Goal: Information Seeking & Learning: Check status

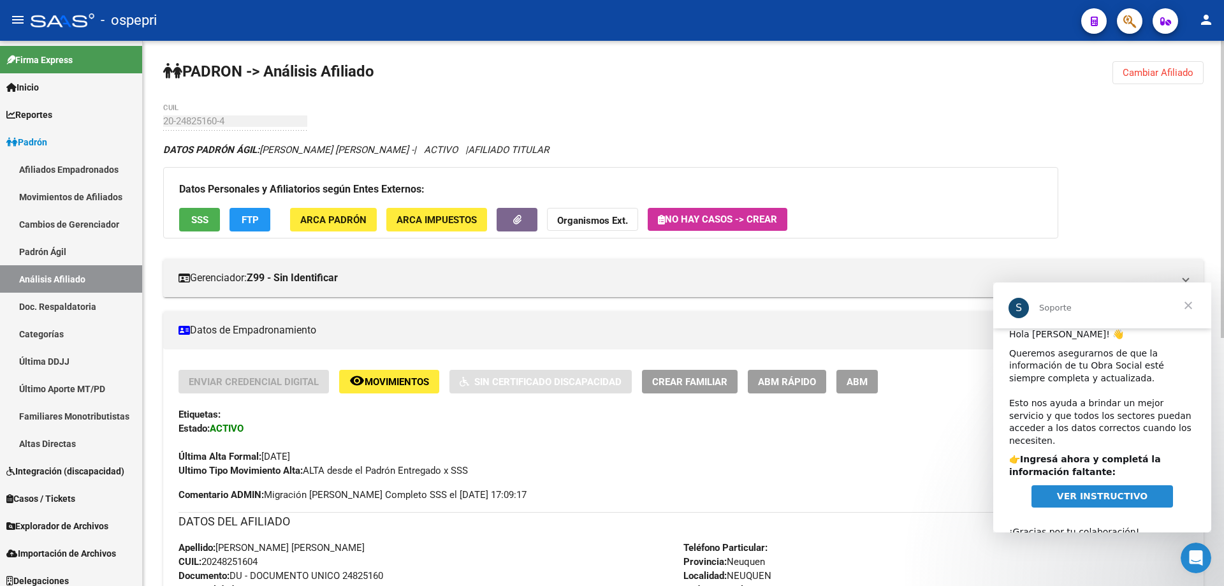
scroll to position [16, 0]
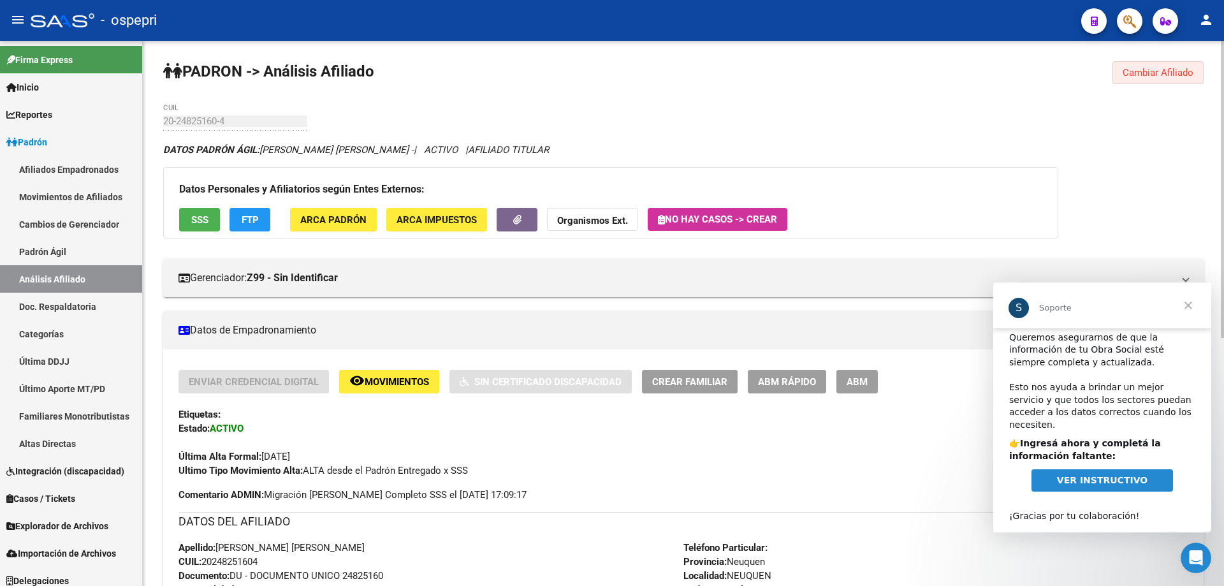
click at [1151, 72] on span "Cambiar Afiliado" at bounding box center [1158, 72] width 71 height 11
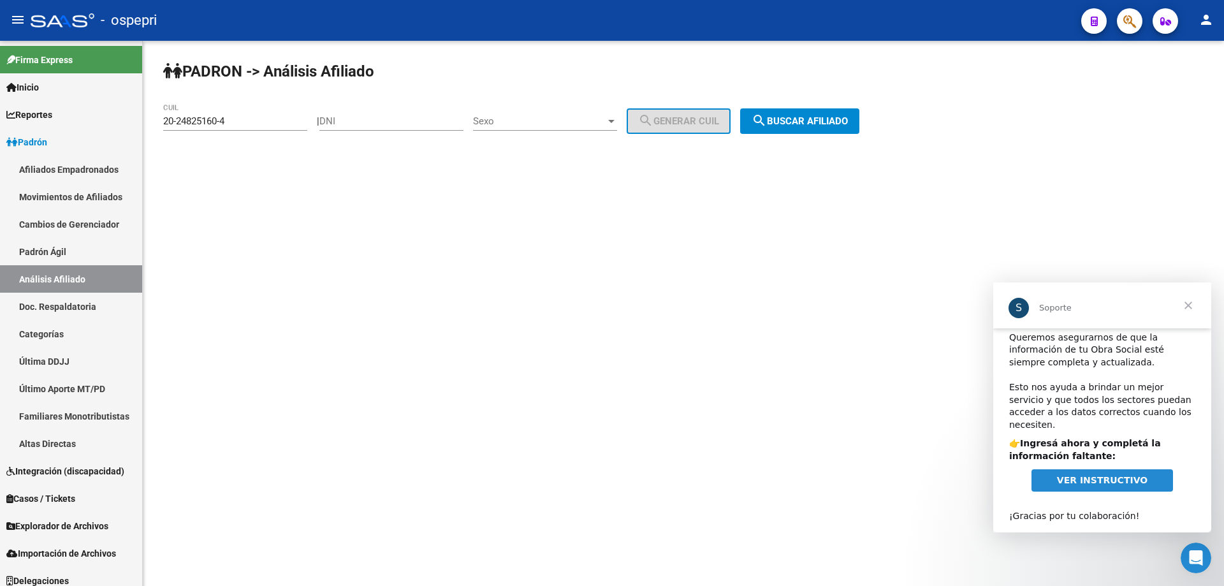
click at [353, 115] on div "DNI" at bounding box center [391, 116] width 144 height 27
paste input "41590001"
type input "41590001"
click at [505, 121] on span "Sexo" at bounding box center [539, 120] width 133 height 11
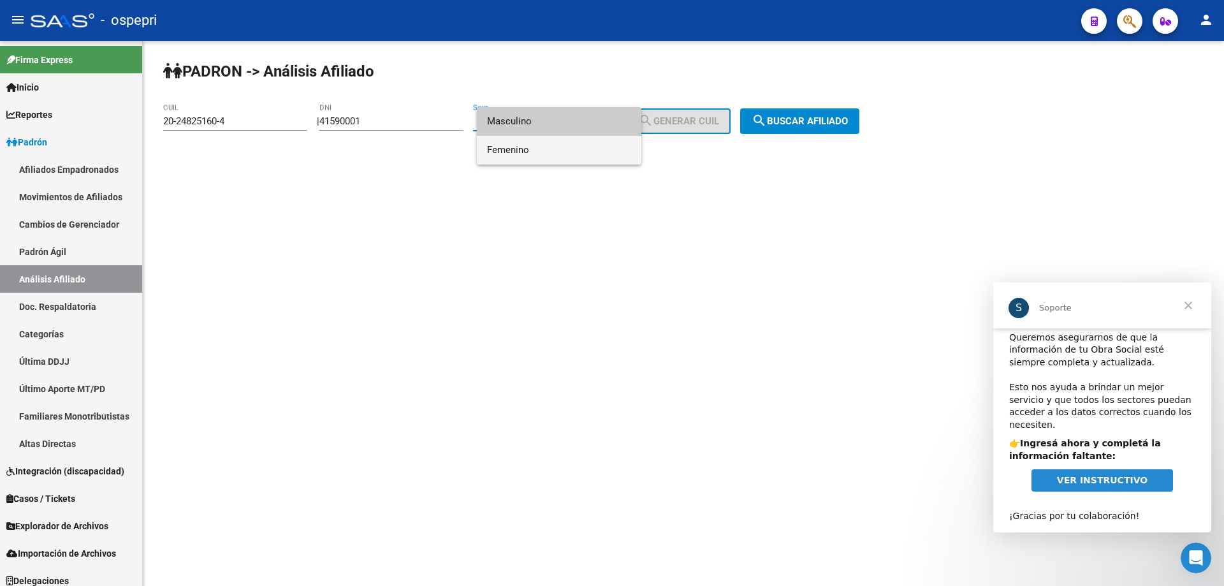
click at [515, 144] on span "Femenino" at bounding box center [559, 150] width 144 height 29
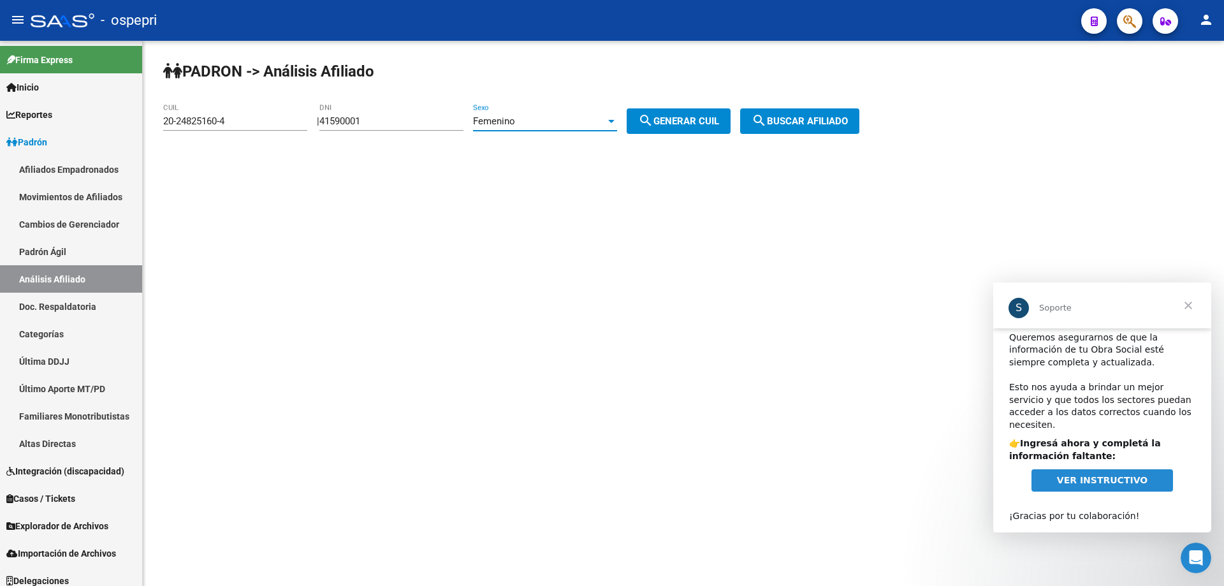
click at [671, 115] on button "search Generar CUIL" at bounding box center [679, 120] width 104 height 25
type input "27-41590001-0"
click at [788, 115] on button "search Buscar afiliado" at bounding box center [799, 120] width 119 height 25
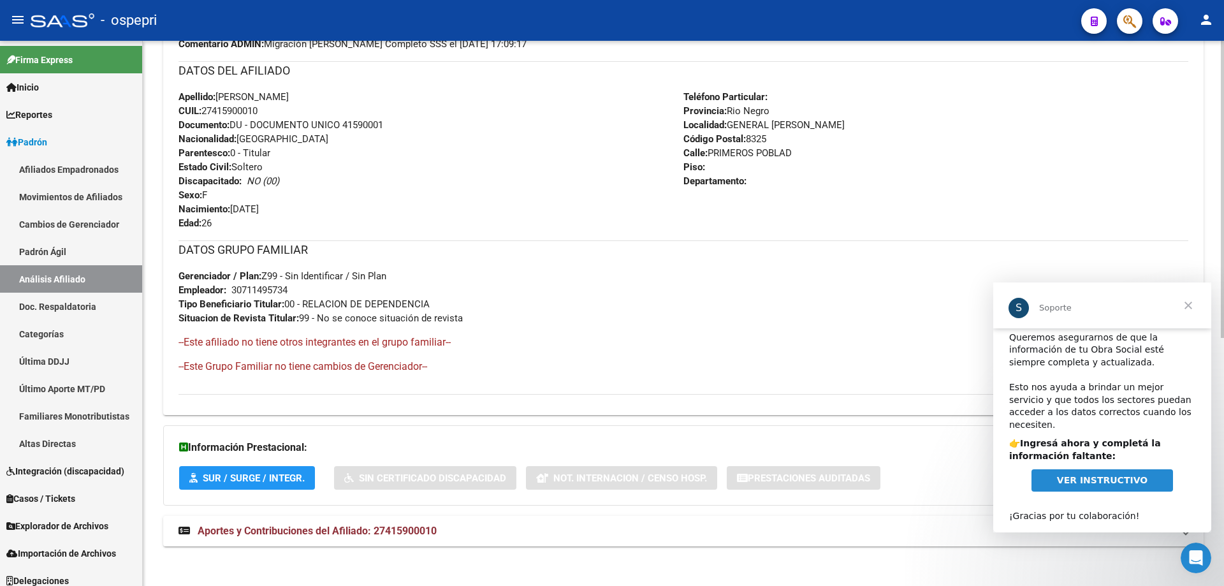
scroll to position [456, 0]
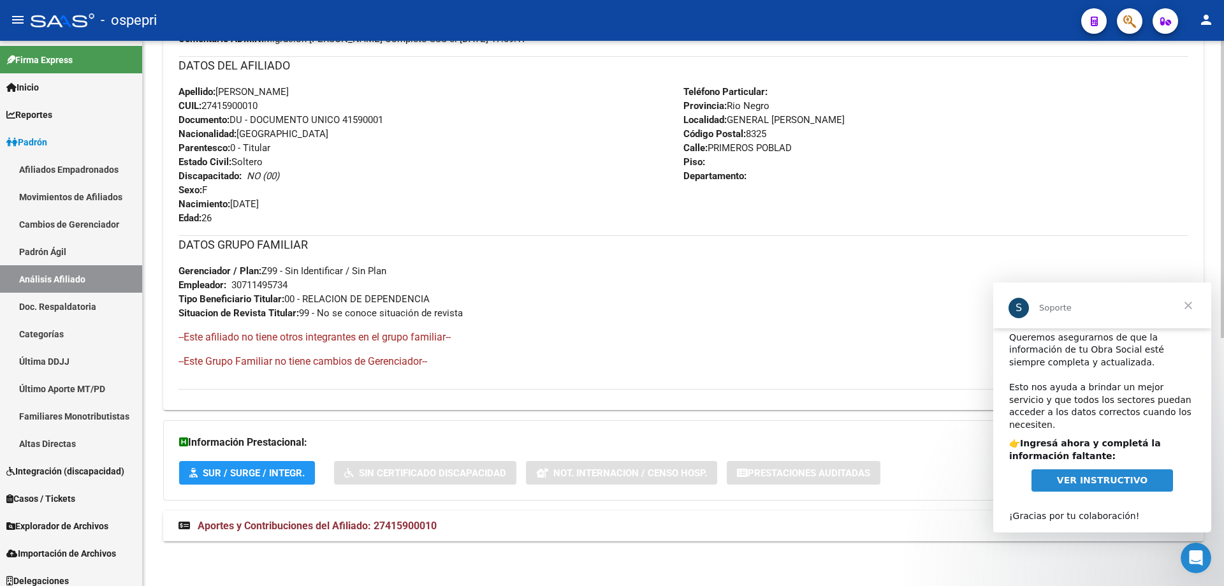
click at [372, 527] on span "Aportes y Contribuciones del Afiliado: 27415900010" at bounding box center [317, 526] width 239 height 12
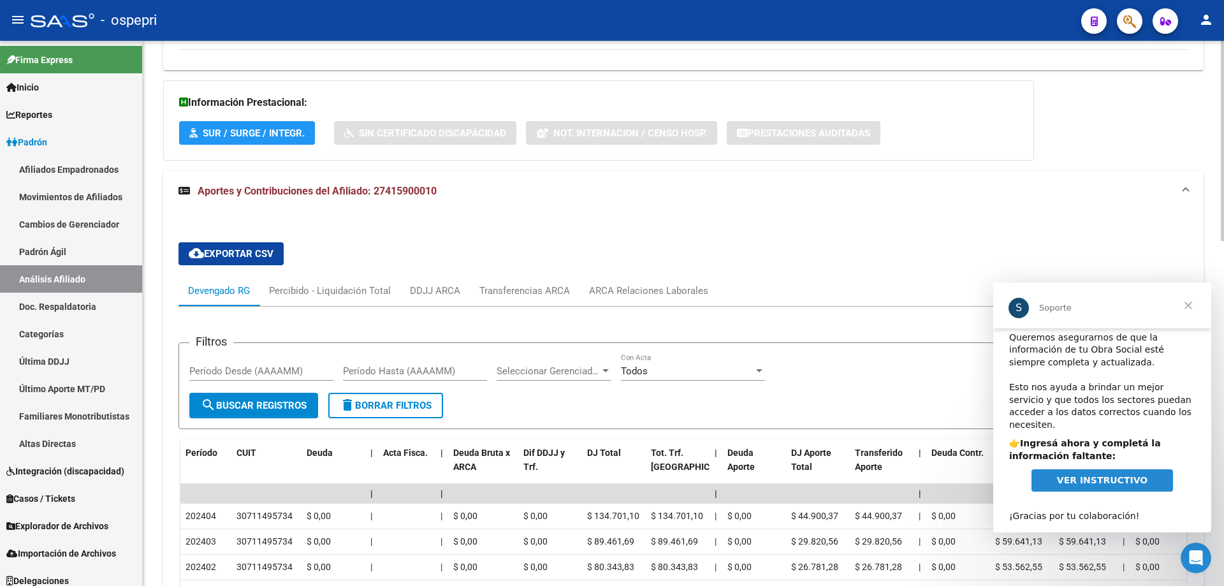
scroll to position [0, 0]
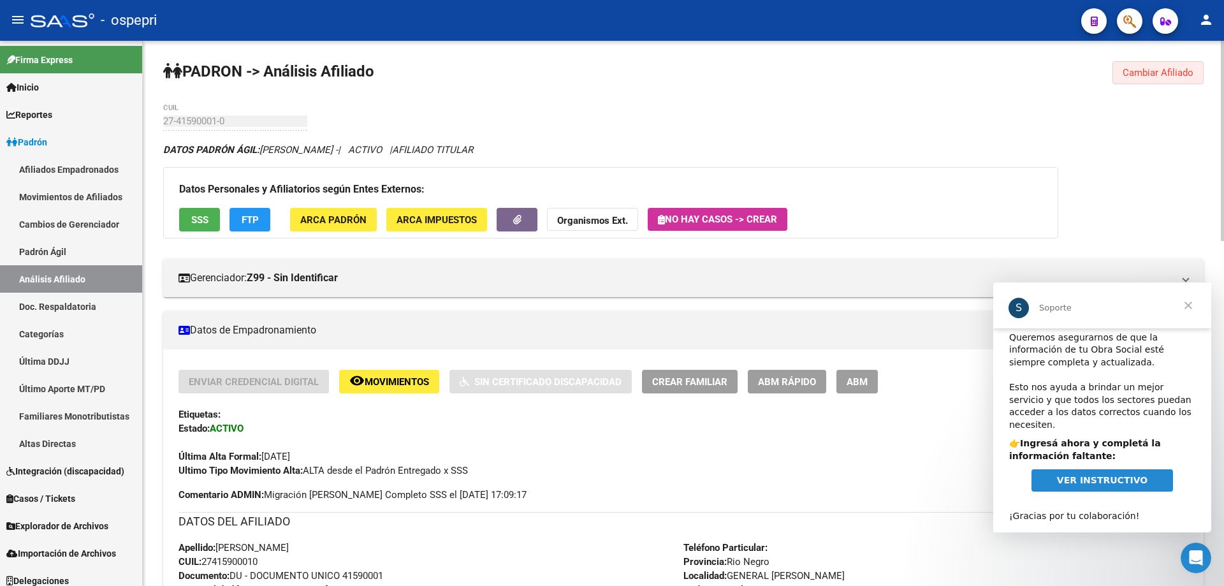
click at [1160, 73] on span "Cambiar Afiliado" at bounding box center [1158, 72] width 71 height 11
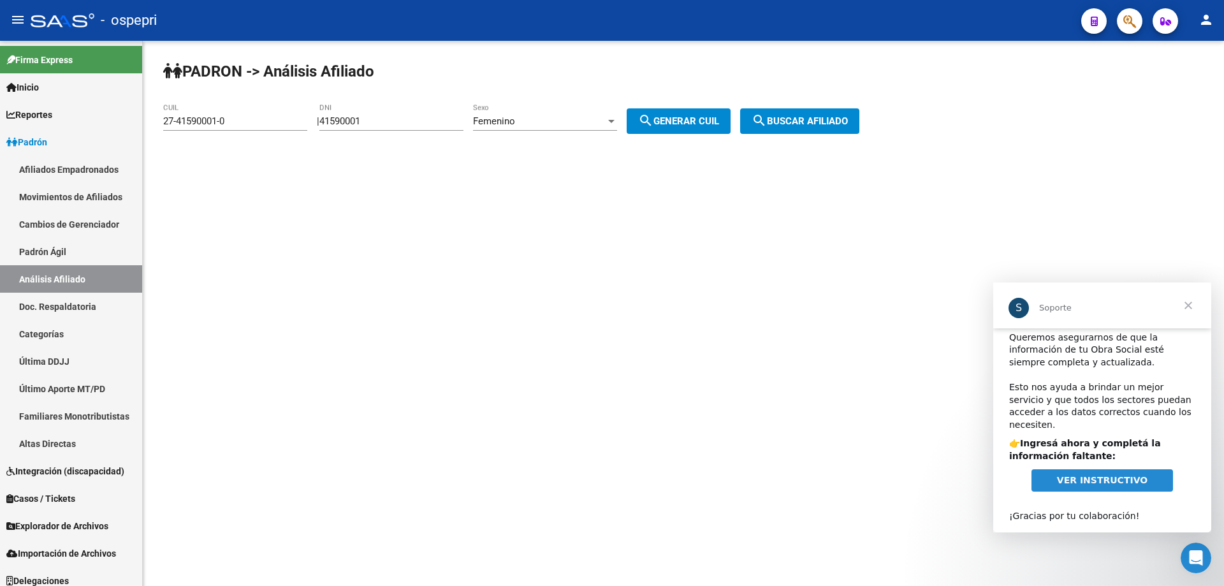
click at [359, 122] on input "41590001" at bounding box center [391, 120] width 144 height 11
paste input "25412408"
type input "25412408"
click at [705, 126] on button "search Generar CUIL" at bounding box center [679, 120] width 104 height 25
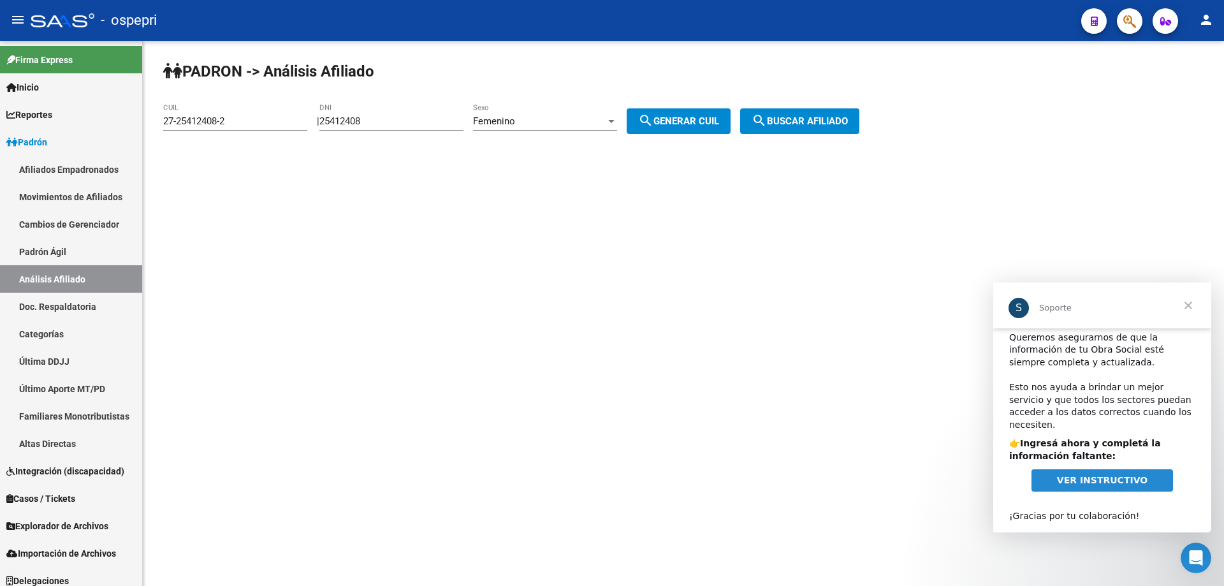
click at [603, 124] on div "Femenino" at bounding box center [539, 120] width 133 height 11
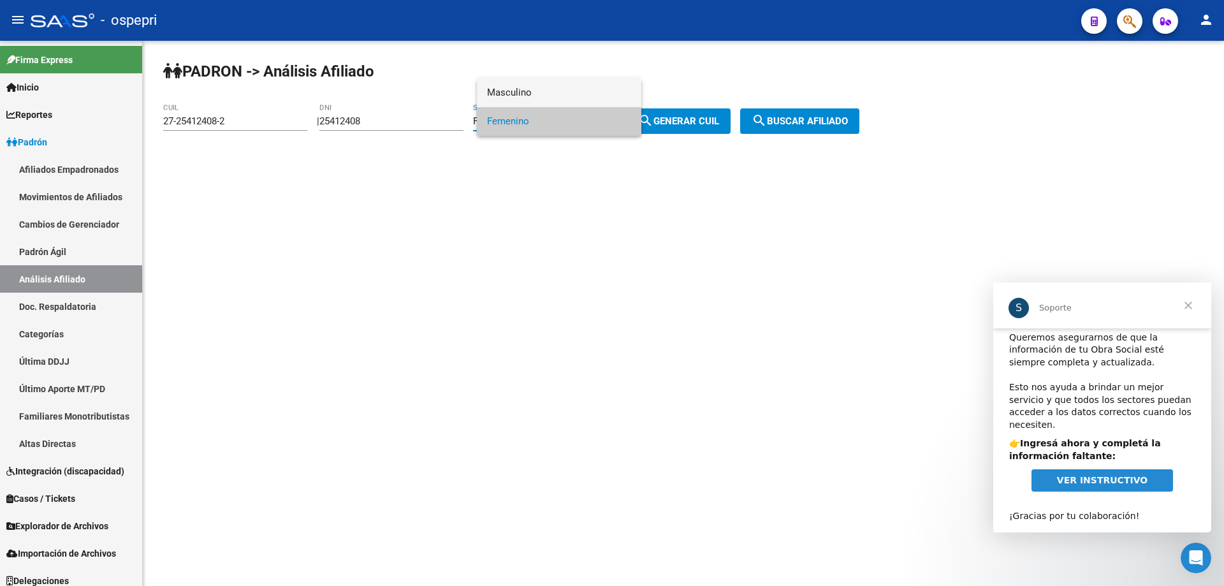
click at [569, 98] on span "Masculino" at bounding box center [559, 92] width 144 height 29
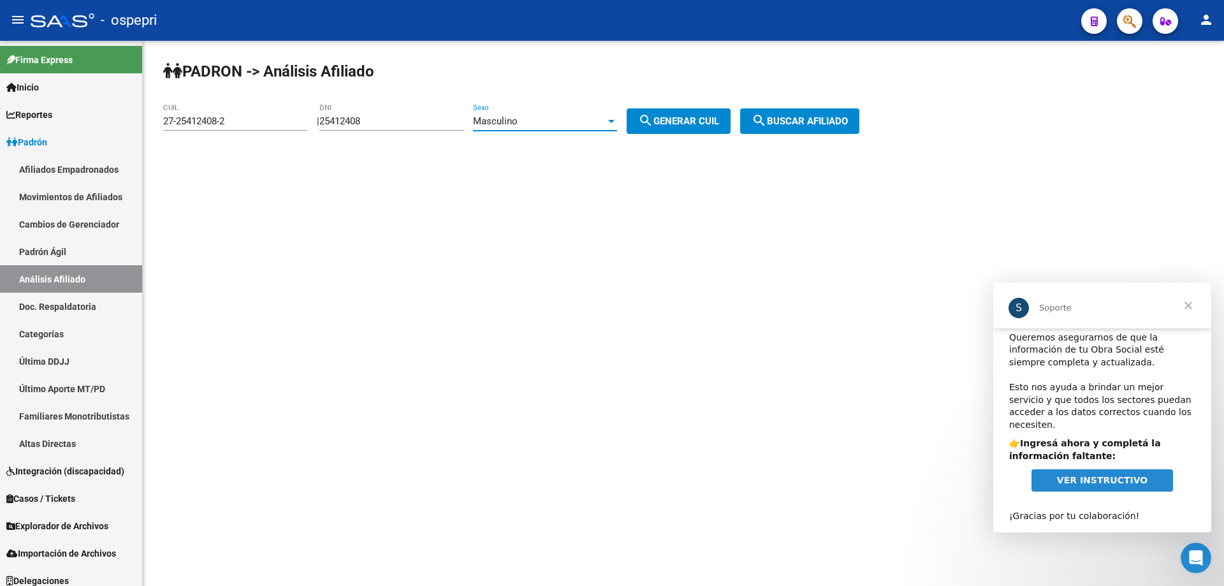
drag, startPoint x: 664, startPoint y: 122, endPoint x: 672, endPoint y: 122, distance: 8.3
click at [653, 122] on mat-icon "search" at bounding box center [645, 120] width 15 height 15
type input "20-25412408-8"
click at [799, 123] on span "search Buscar afiliado" at bounding box center [800, 120] width 96 height 11
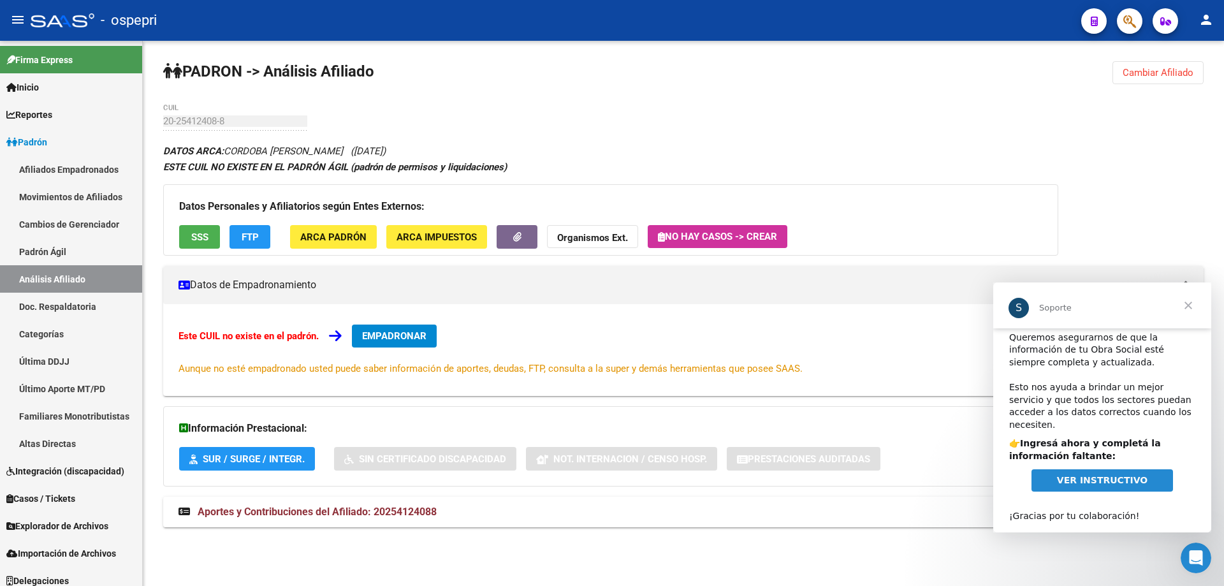
click at [1191, 307] on span "Cerrar" at bounding box center [1188, 305] width 46 height 46
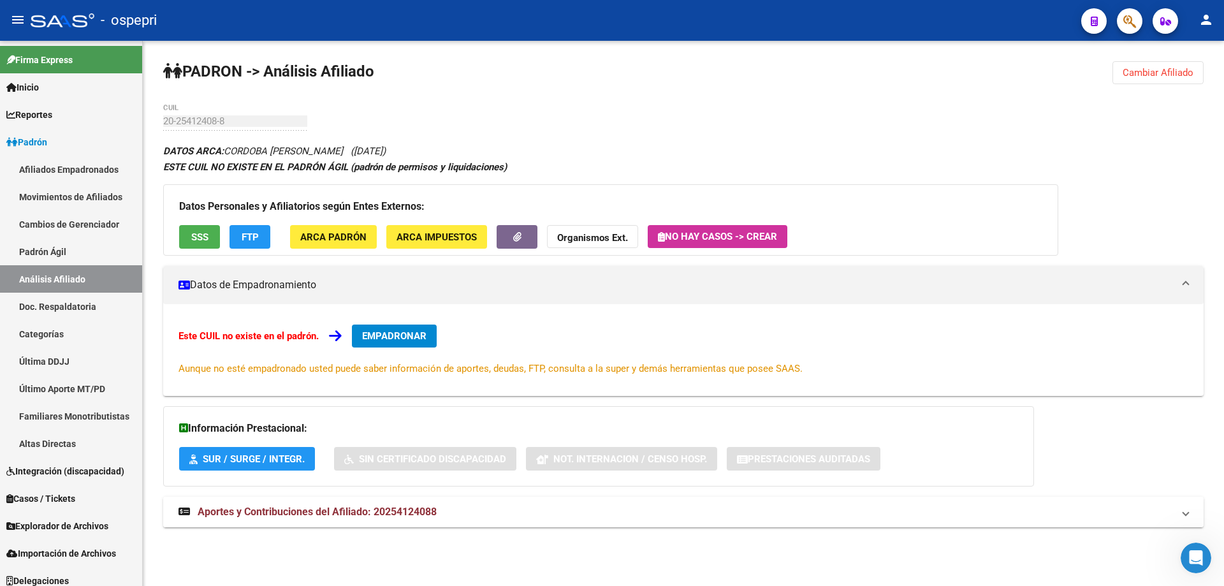
click at [374, 507] on span "Aportes y Contribuciones del Afiliado: 20254124088" at bounding box center [317, 511] width 239 height 12
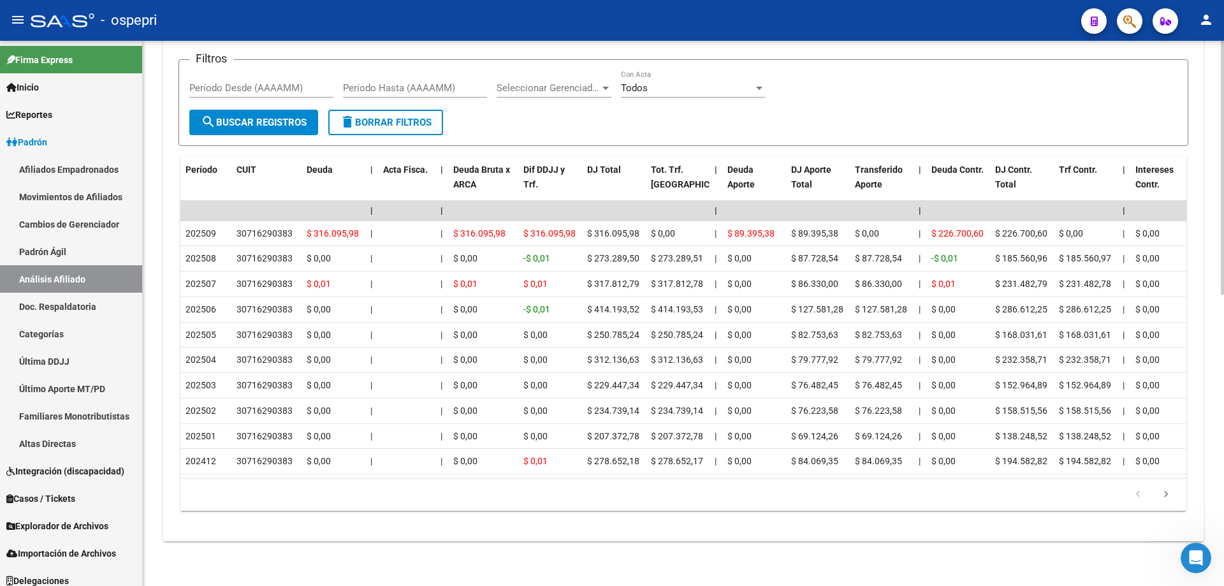
scroll to position [625, 0]
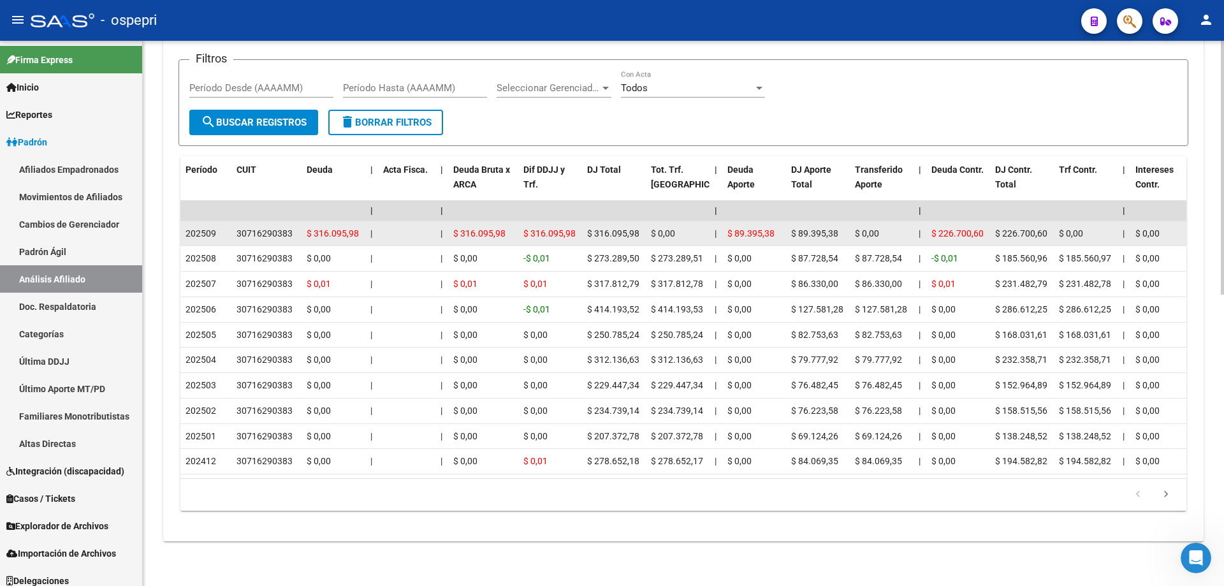
click at [259, 226] on div "30716290383" at bounding box center [264, 233] width 56 height 15
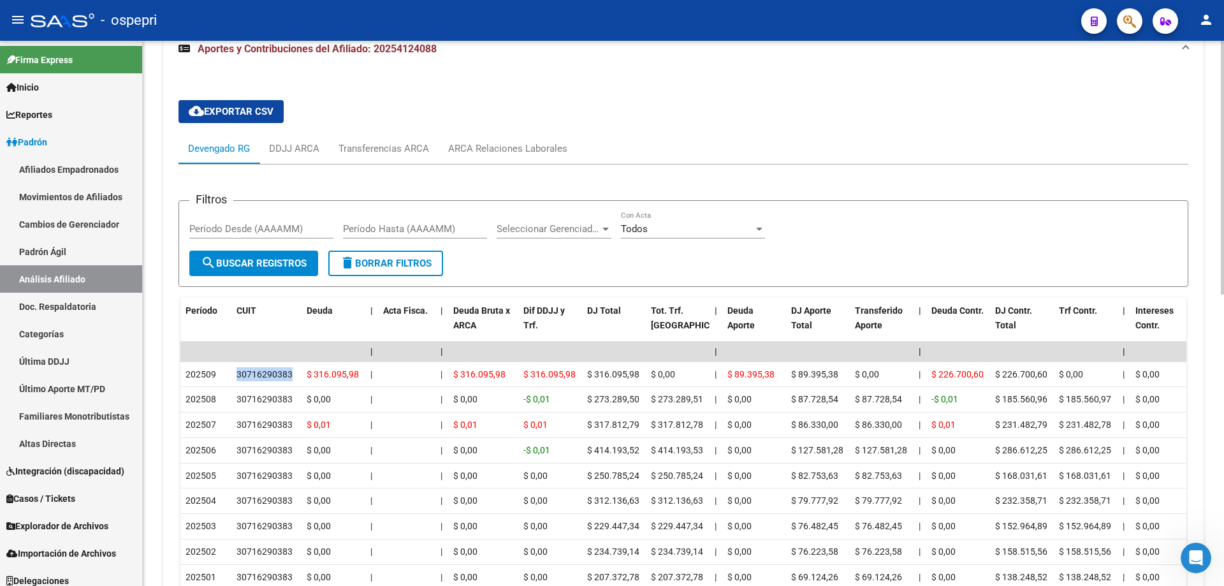
scroll to position [455, 0]
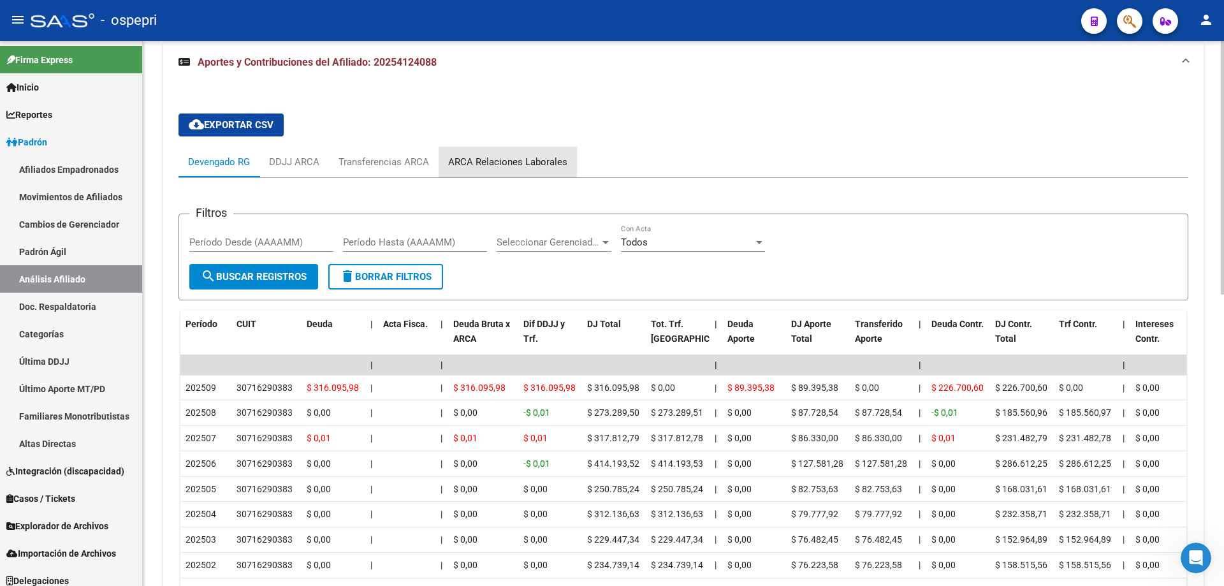
click at [523, 157] on div "ARCA Relaciones Laborales" at bounding box center [507, 162] width 119 height 14
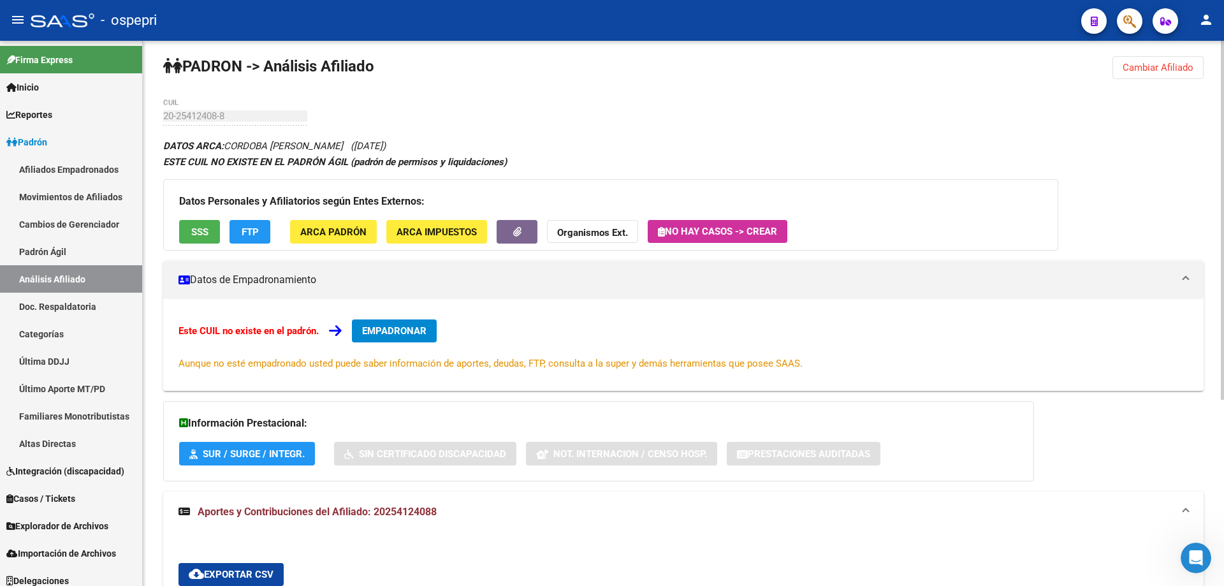
scroll to position [0, 0]
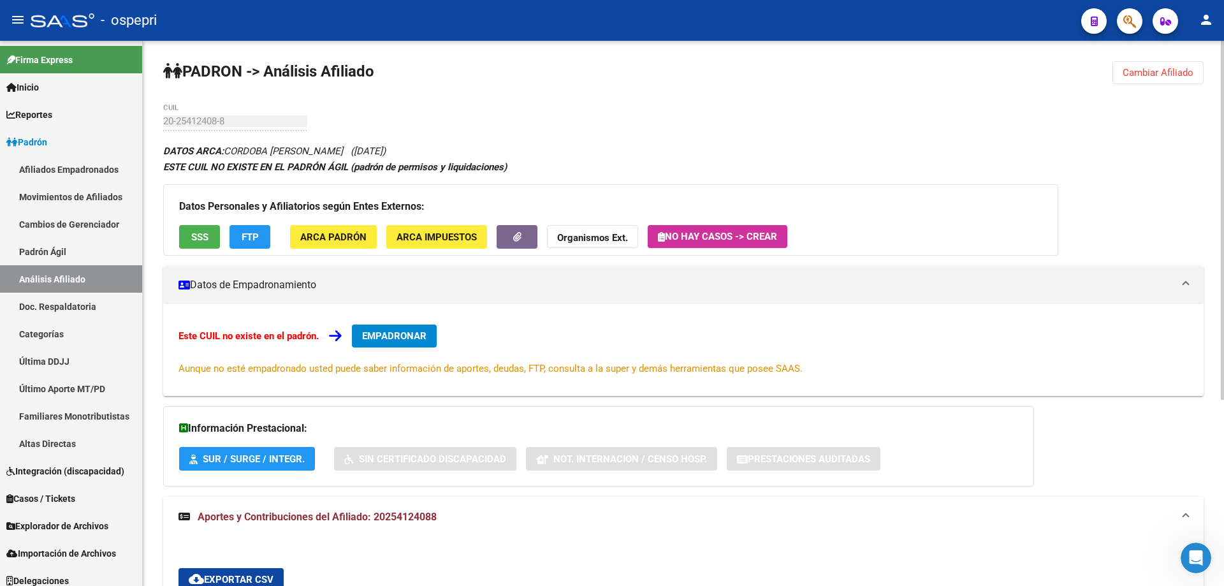
drag, startPoint x: 1143, startPoint y: 75, endPoint x: 984, endPoint y: 78, distance: 158.8
click at [1138, 78] on button "Cambiar Afiliado" at bounding box center [1157, 72] width 91 height 23
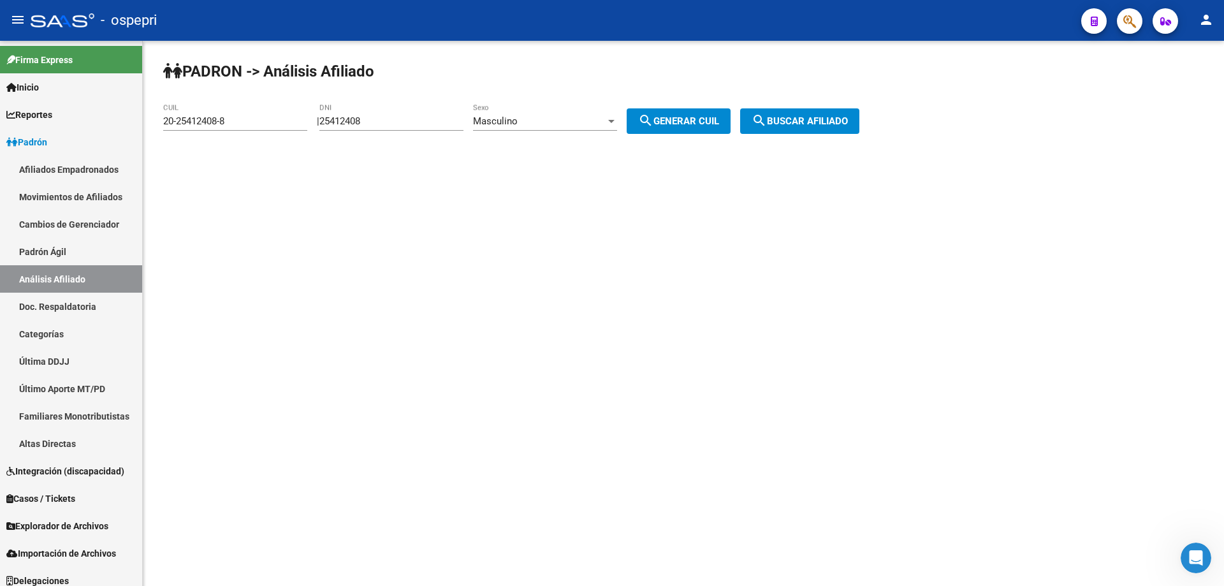
click at [360, 114] on div "25412408 DNI" at bounding box center [391, 116] width 144 height 27
click at [360, 116] on input "25412408" at bounding box center [391, 120] width 144 height 11
paste input "41590001"
type input "41590001"
click at [561, 126] on div "Masculino" at bounding box center [539, 120] width 133 height 11
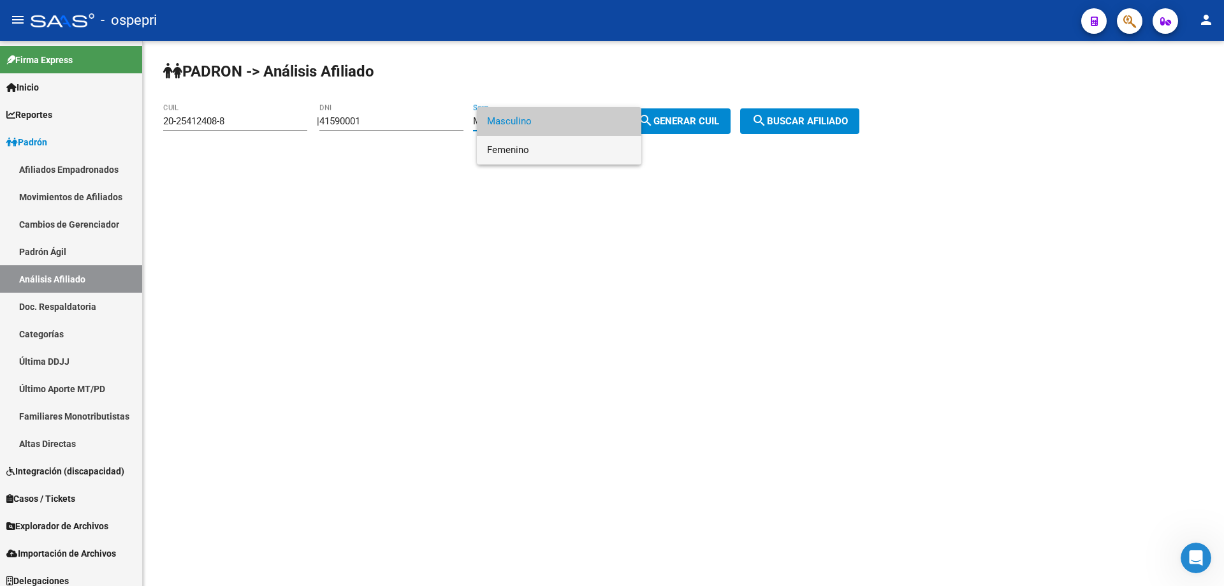
click at [548, 153] on span "Femenino" at bounding box center [559, 150] width 144 height 29
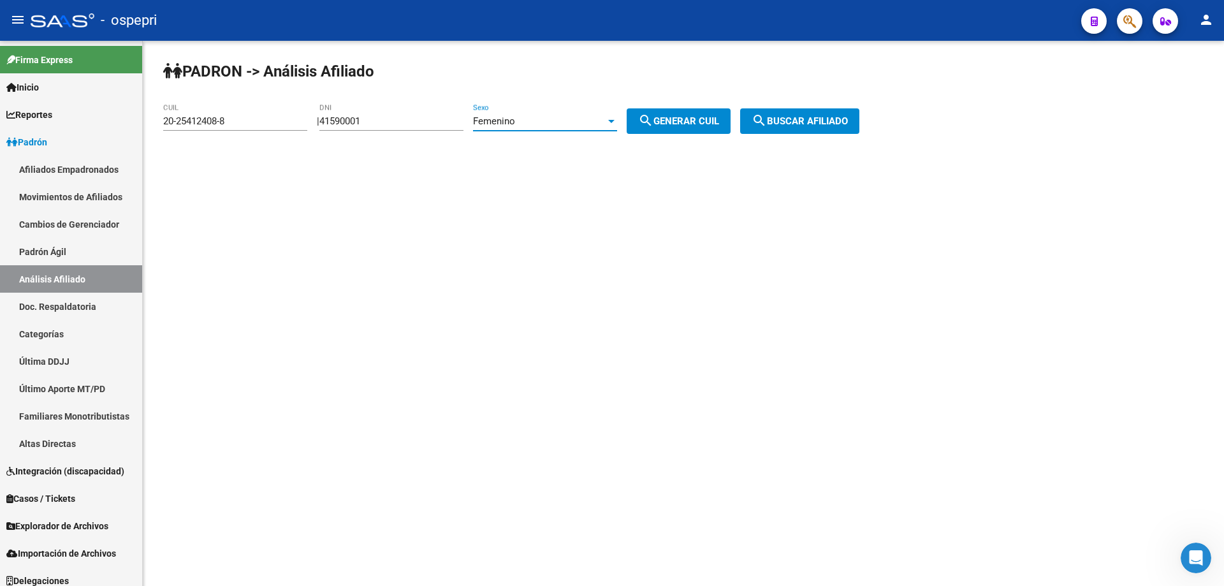
click at [653, 124] on mat-icon "search" at bounding box center [645, 120] width 15 height 15
type input "27-41590001-0"
click at [795, 117] on span "search Buscar afiliado" at bounding box center [800, 120] width 96 height 11
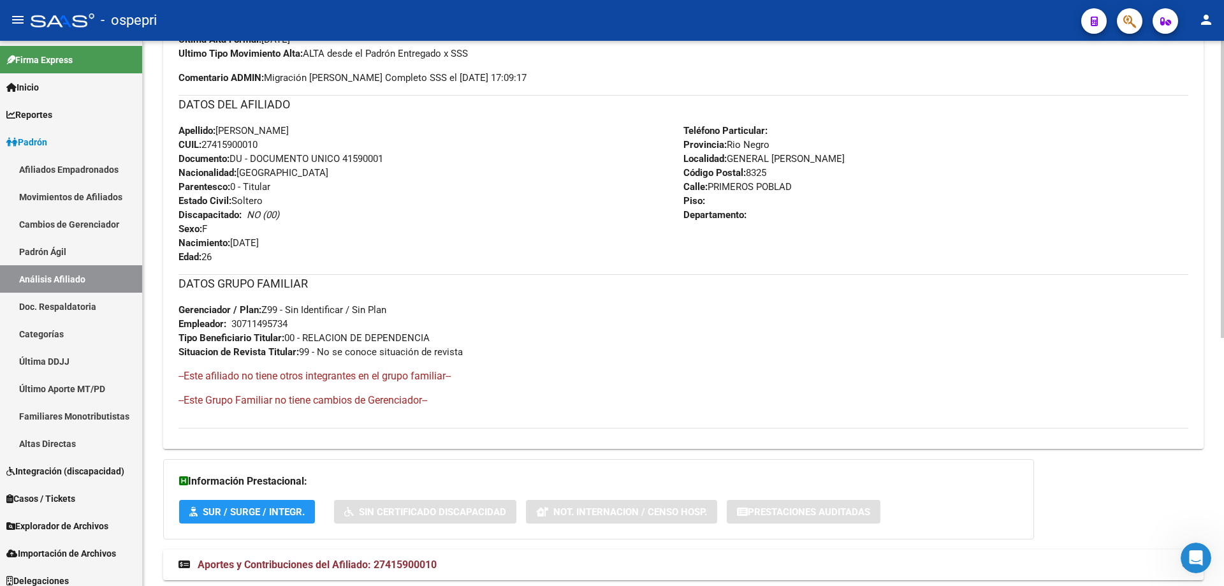
scroll to position [456, 0]
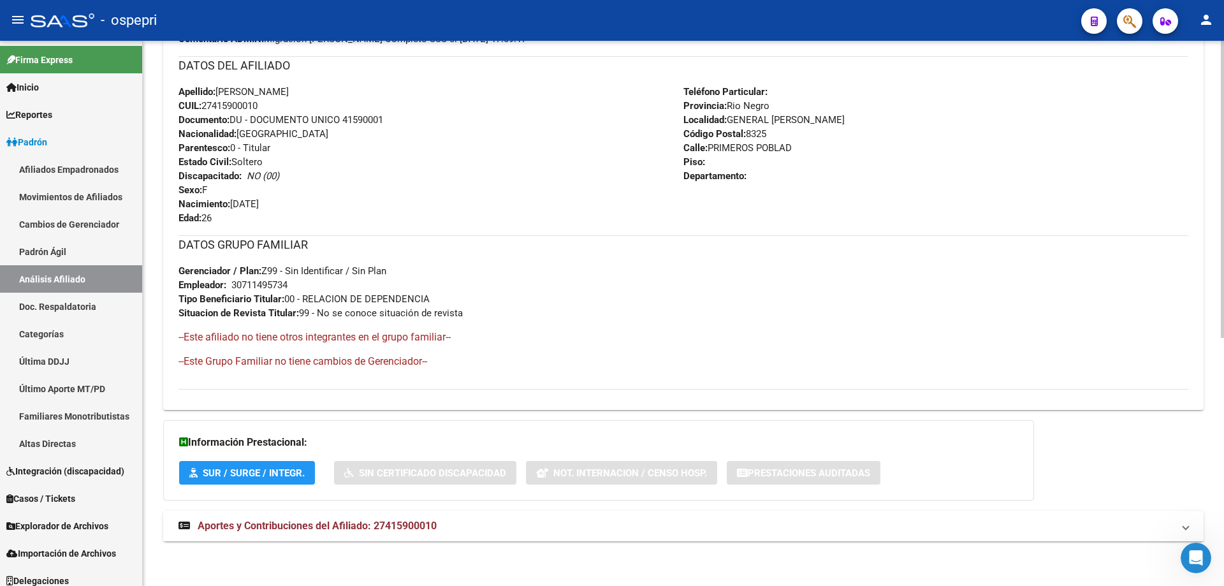
click at [319, 523] on span "Aportes y Contribuciones del Afiliado: 27415900010" at bounding box center [317, 526] width 239 height 12
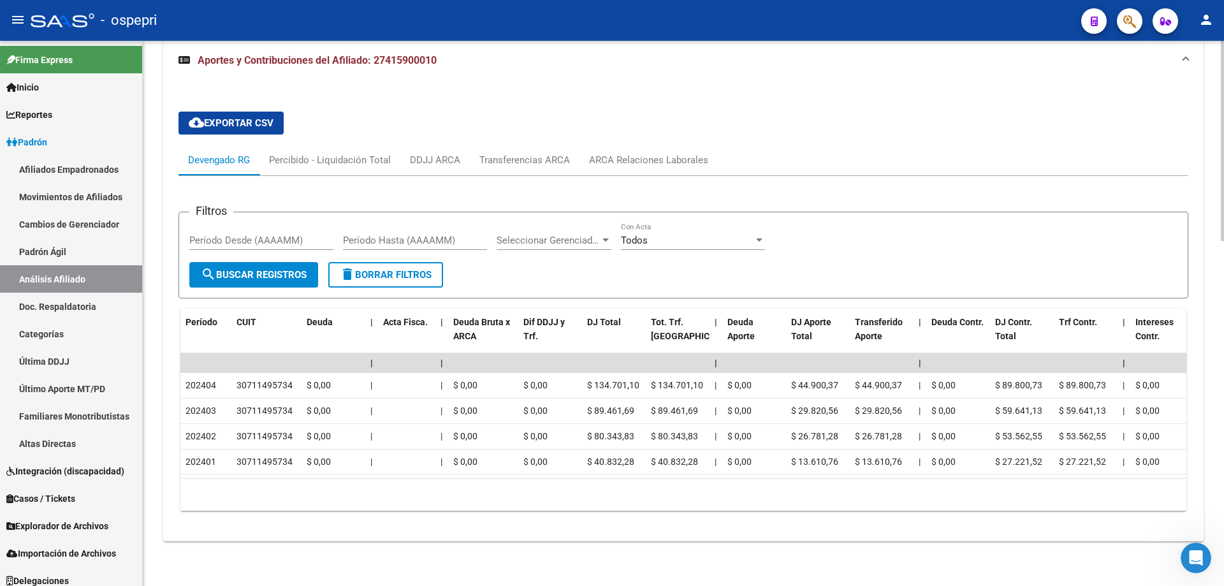
scroll to position [0, 0]
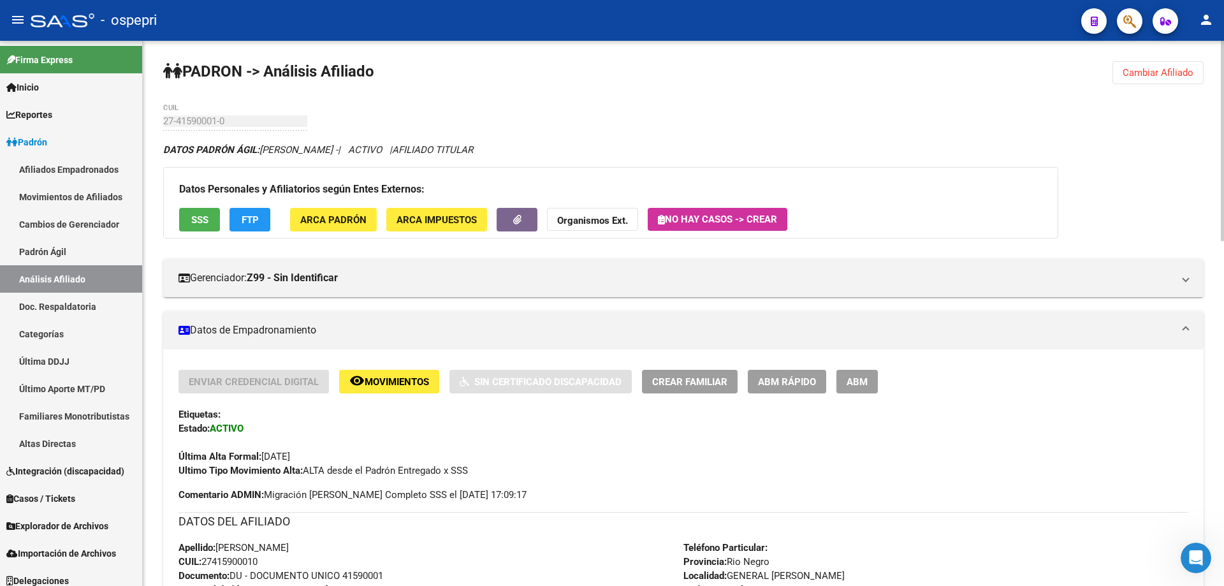
drag, startPoint x: 1138, startPoint y: 70, endPoint x: 980, endPoint y: 90, distance: 159.3
click at [1138, 72] on span "Cambiar Afiliado" at bounding box center [1158, 72] width 71 height 11
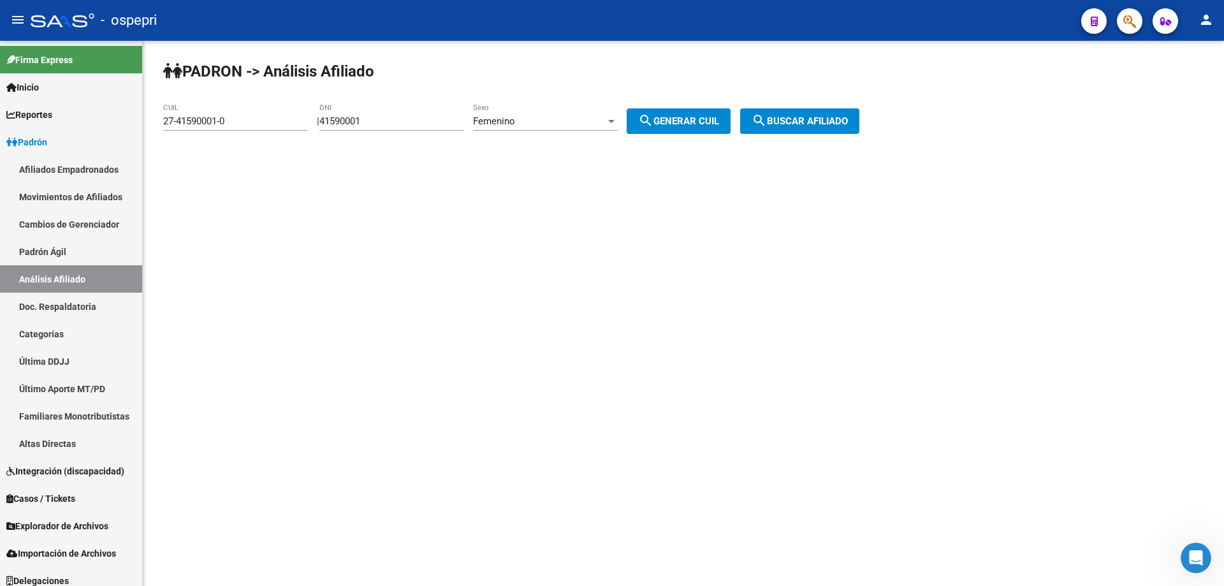
click at [358, 119] on input "41590001" at bounding box center [391, 120] width 144 height 11
paste input "39650279"
type input "39650279"
click at [595, 123] on div "Femenino" at bounding box center [539, 120] width 133 height 11
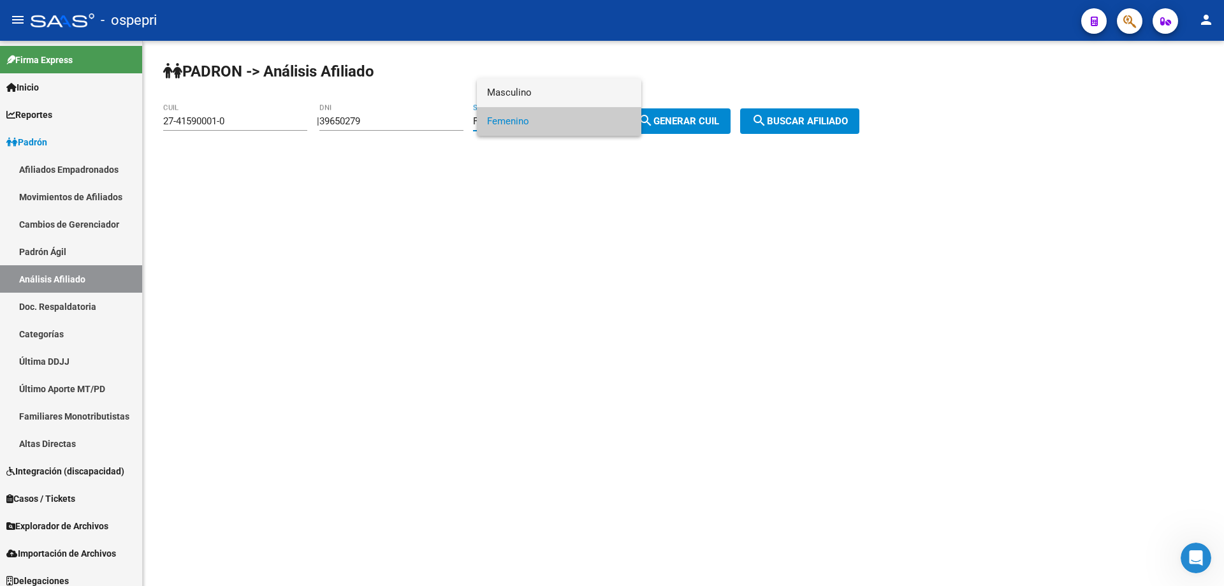
click at [558, 95] on span "Masculino" at bounding box center [559, 92] width 144 height 29
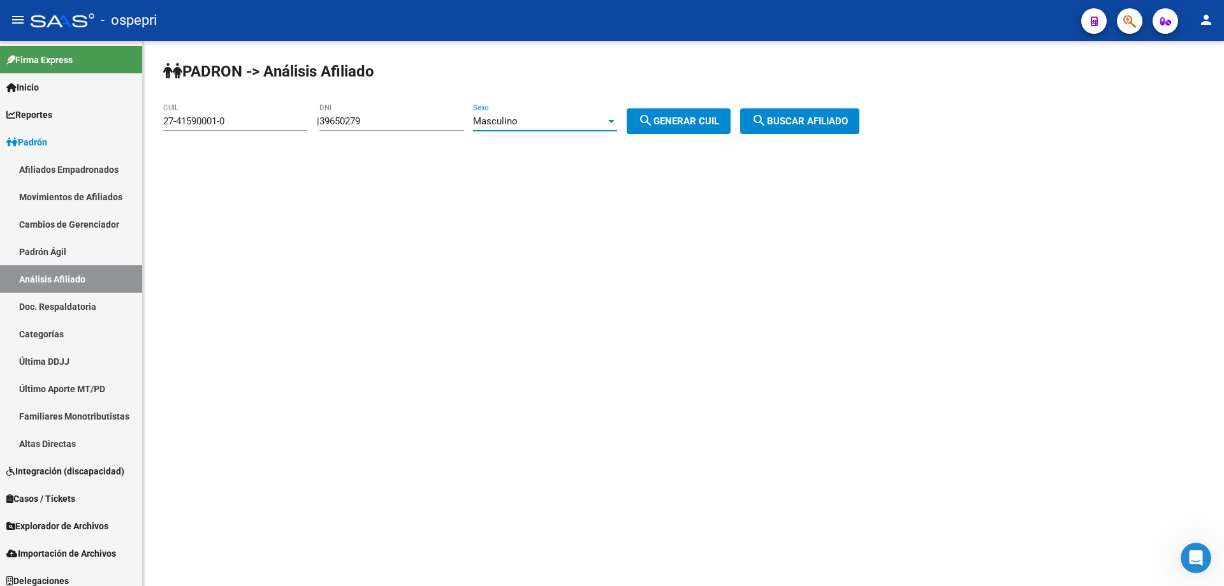
click at [689, 123] on span "search Generar CUIL" at bounding box center [678, 120] width 81 height 11
type input "20-39650279-9"
click at [831, 126] on span "search Buscar afiliado" at bounding box center [800, 120] width 96 height 11
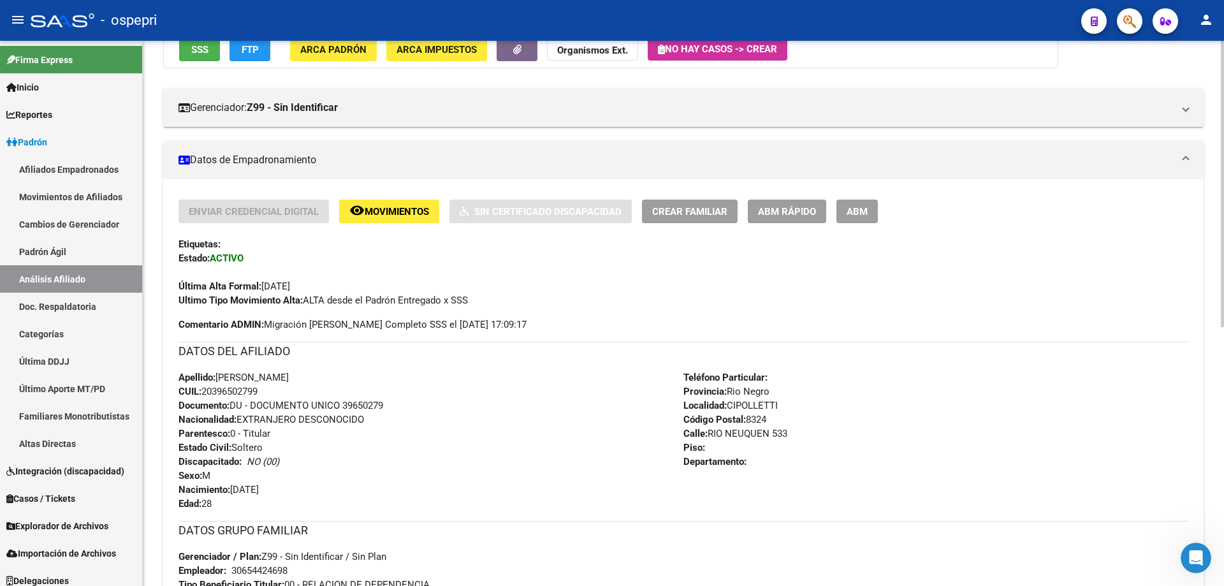
scroll to position [504, 0]
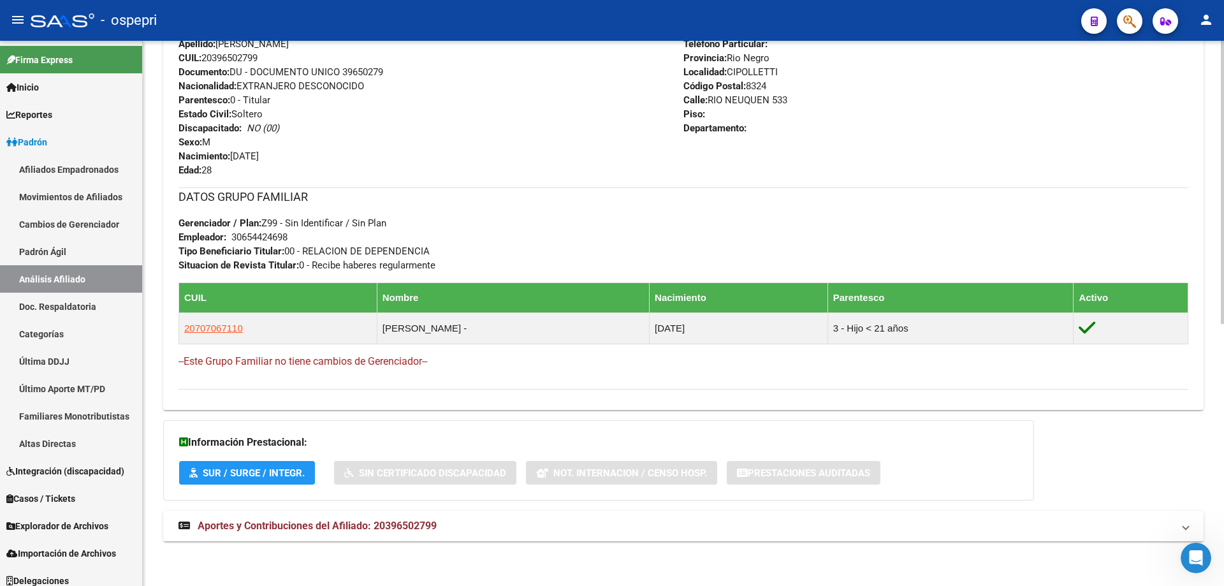
click at [446, 525] on mat-panel-title "Aportes y Contribuciones del Afiliado: 20396502799" at bounding box center [675, 526] width 994 height 14
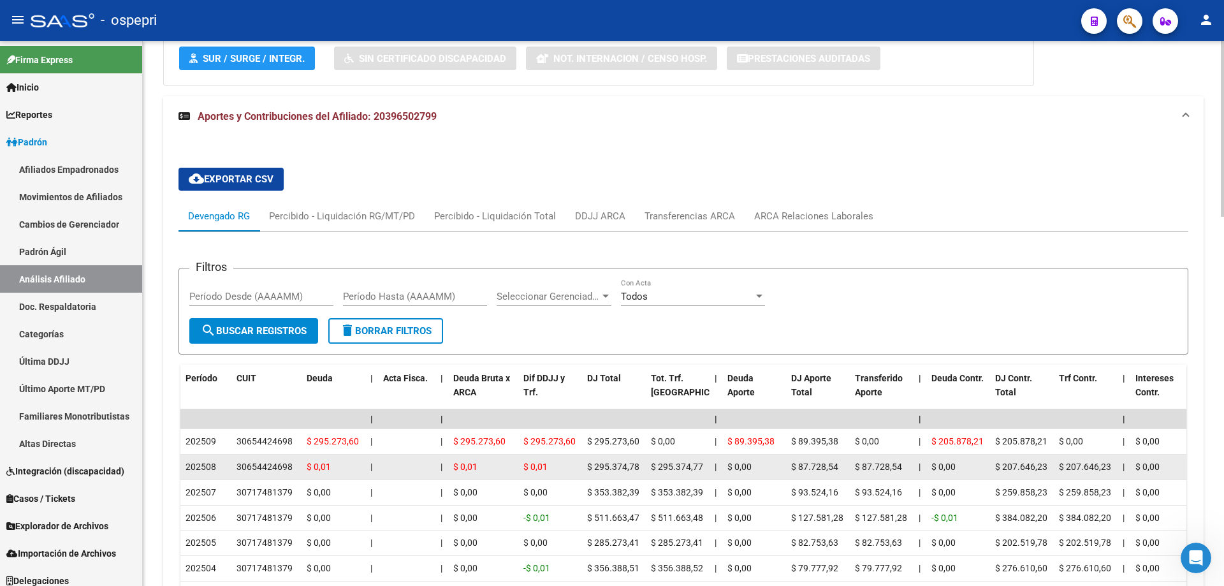
scroll to position [1088, 0]
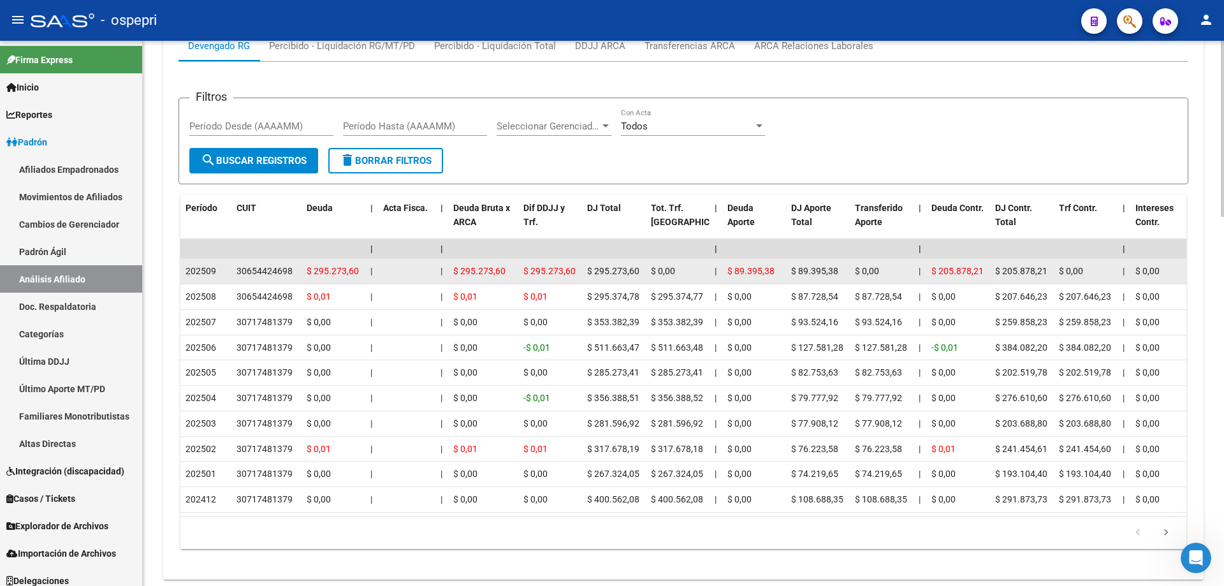
click at [274, 268] on div "30654424698" at bounding box center [264, 271] width 56 height 15
copy div "30654424698"
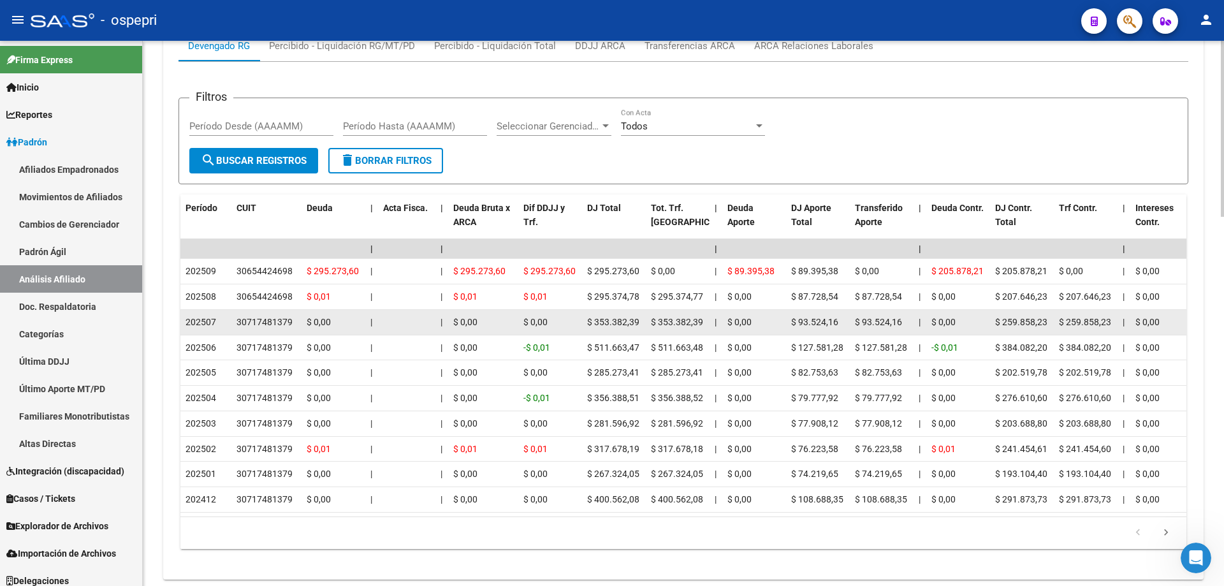
click at [258, 318] on div "30717481379" at bounding box center [264, 322] width 56 height 15
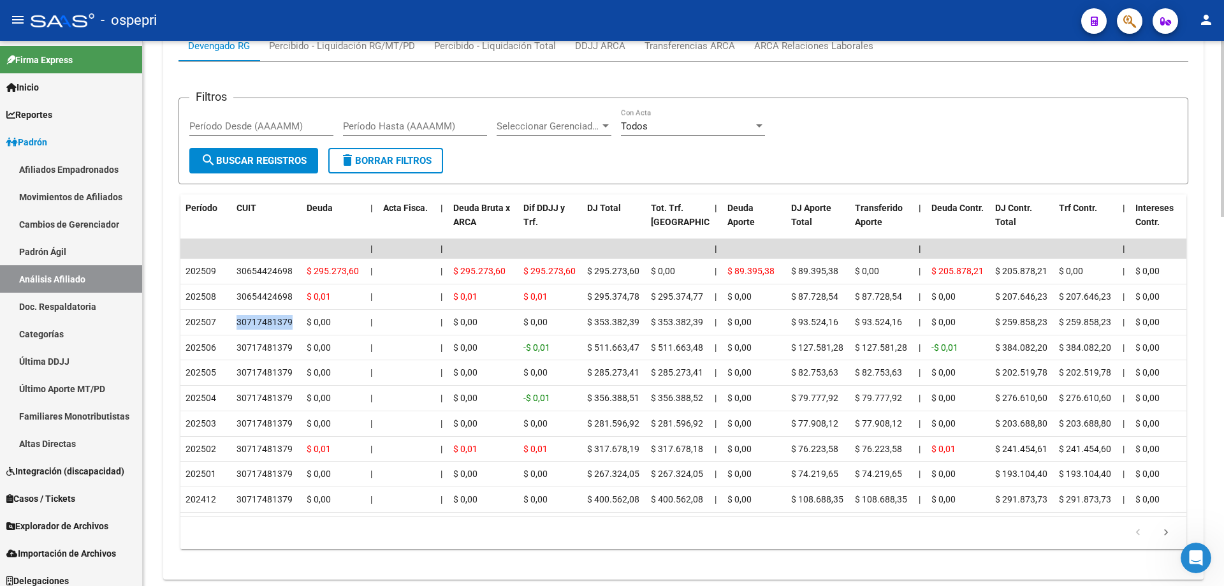
scroll to position [748, 0]
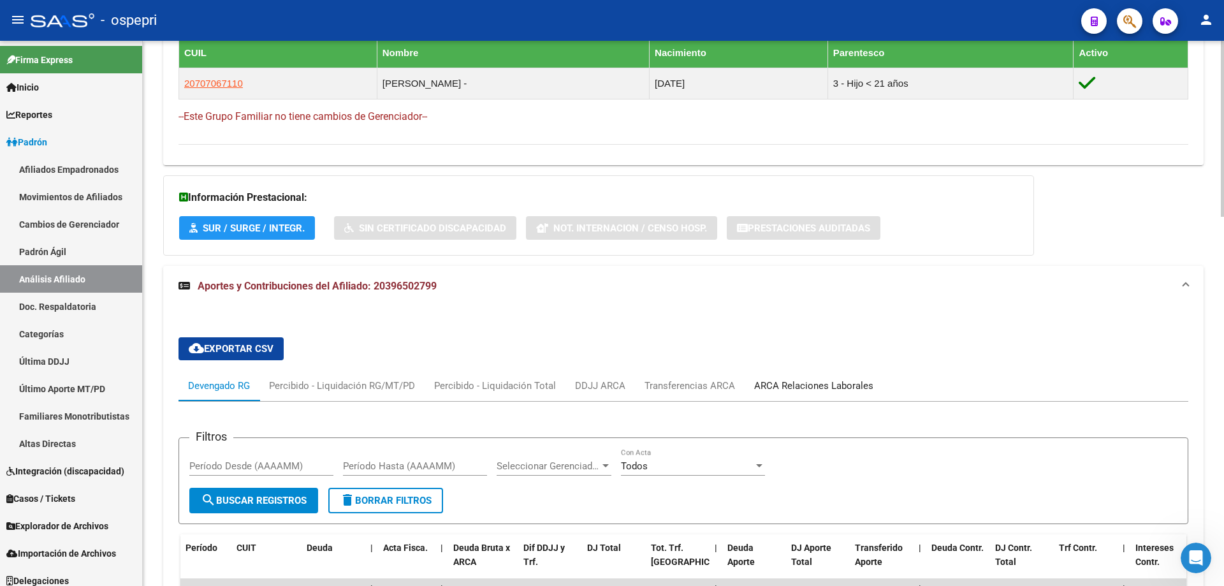
click at [803, 388] on div "ARCA Relaciones Laborales" at bounding box center [813, 386] width 119 height 14
